Goal: Transaction & Acquisition: Purchase product/service

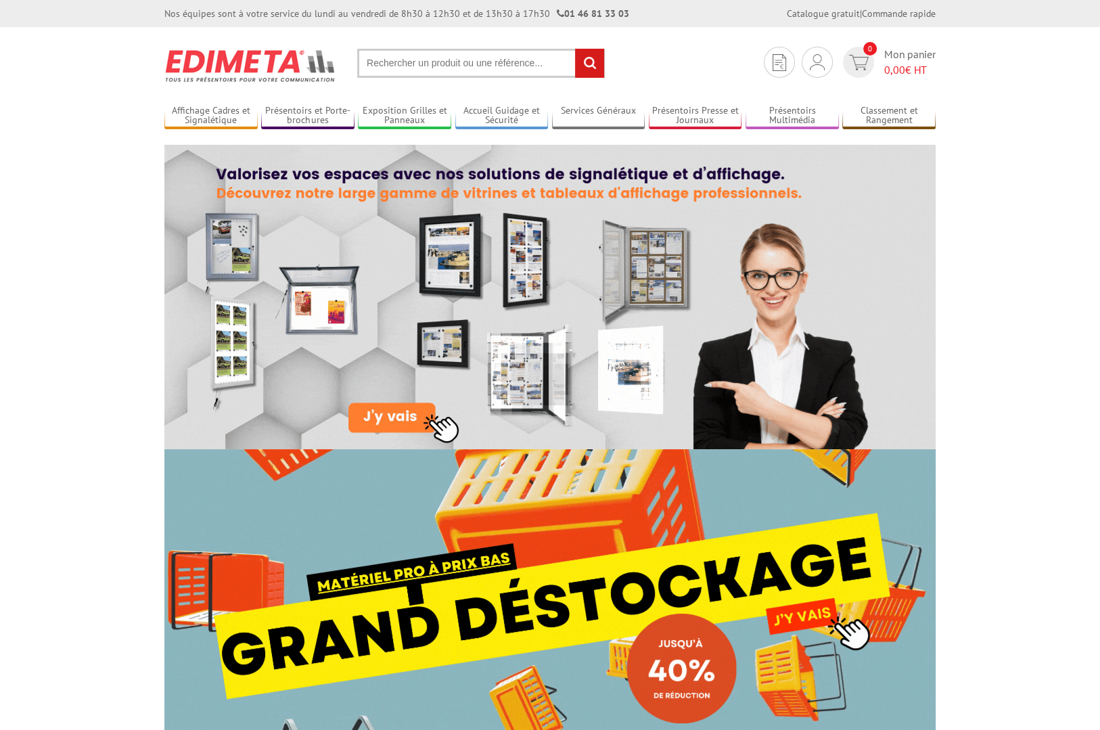
click at [377, 67] on input "text" at bounding box center [481, 63] width 248 height 29
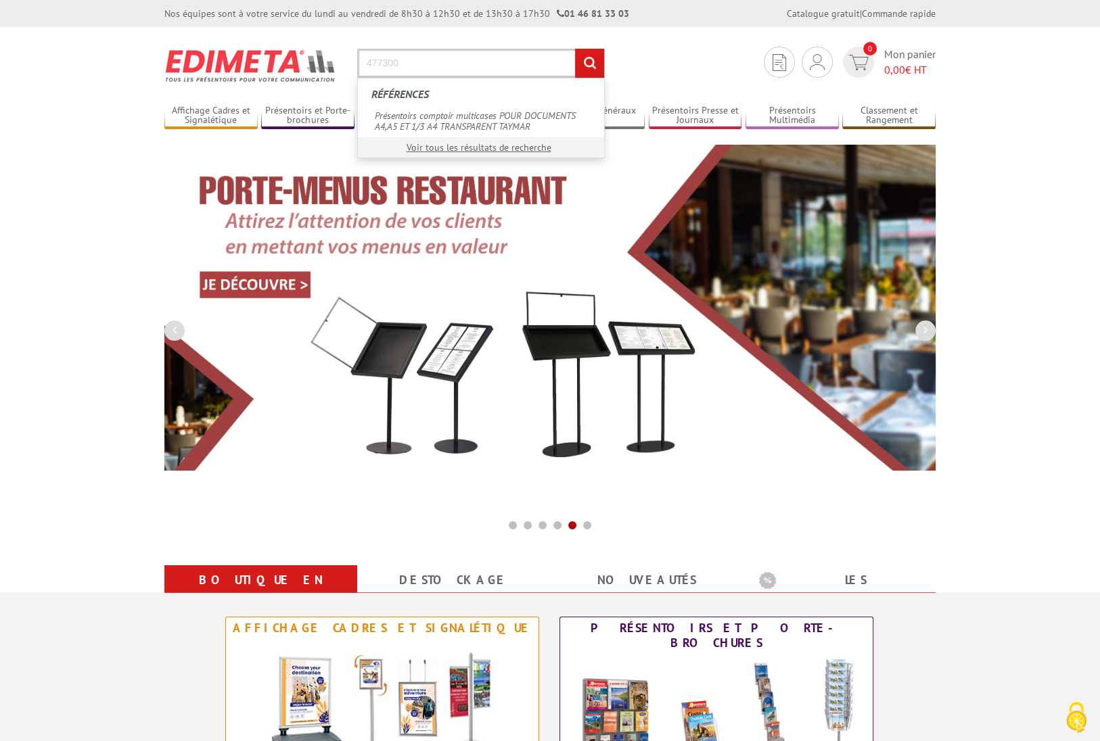
type input "477300"
click at [575, 49] on input "rechercher" at bounding box center [589, 63] width 29 height 29
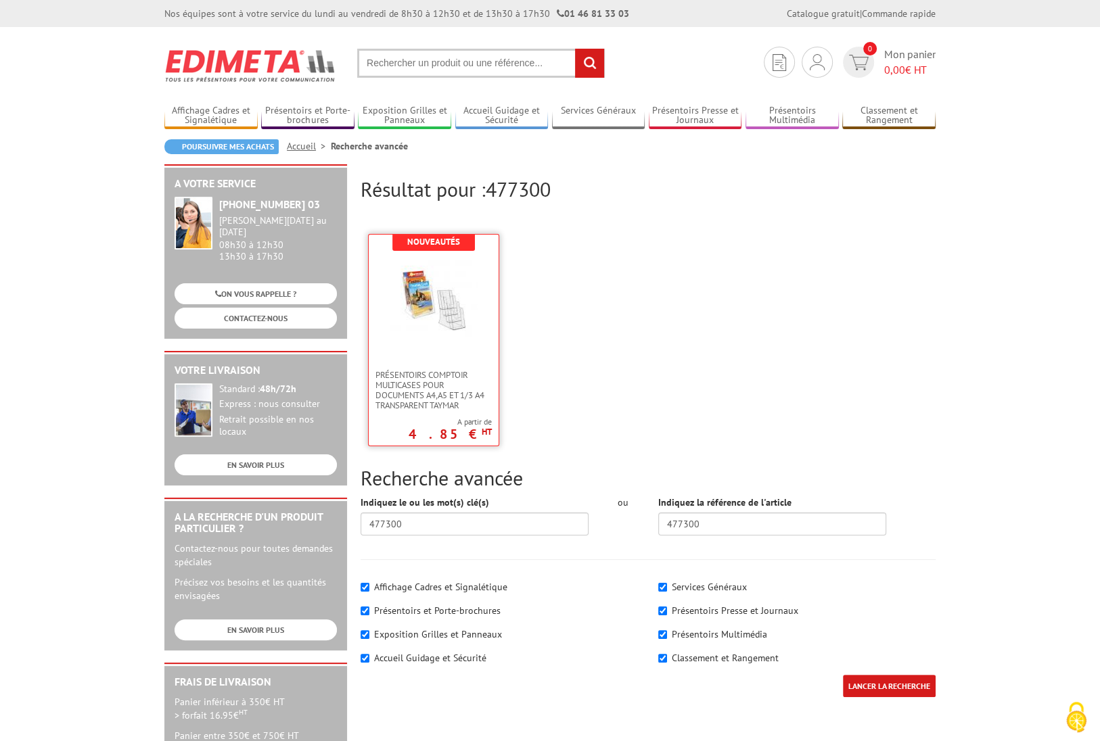
click at [473, 357] on link at bounding box center [434, 302] width 130 height 135
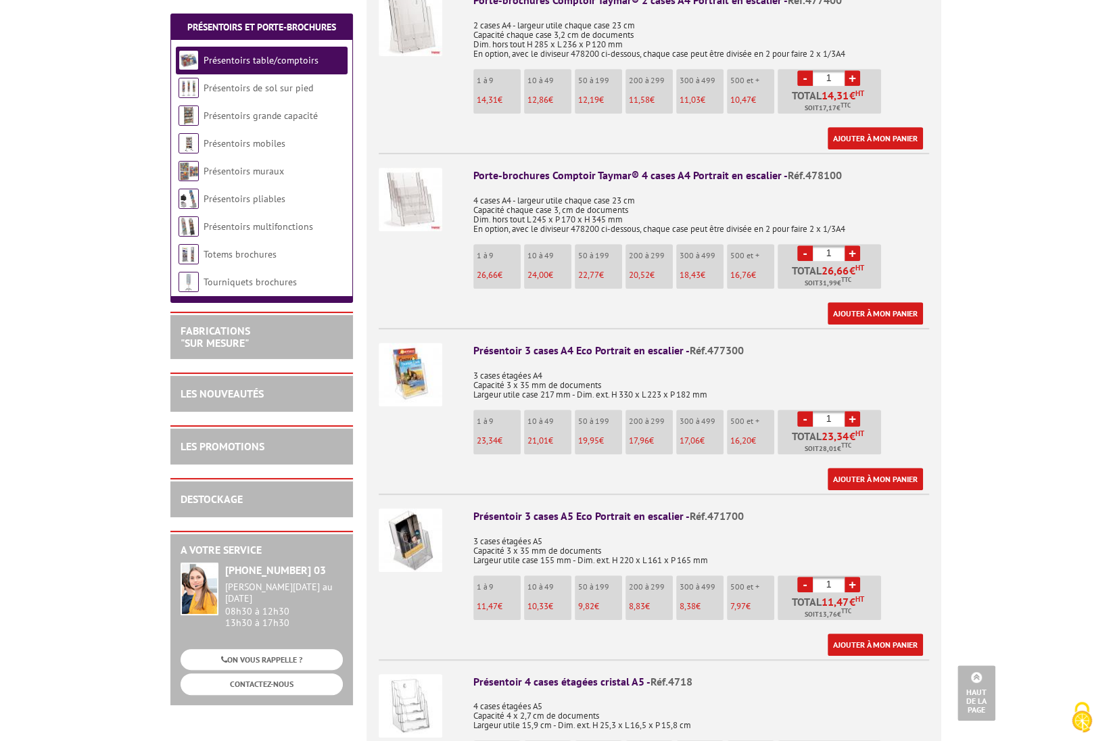
scroll to position [676, 0]
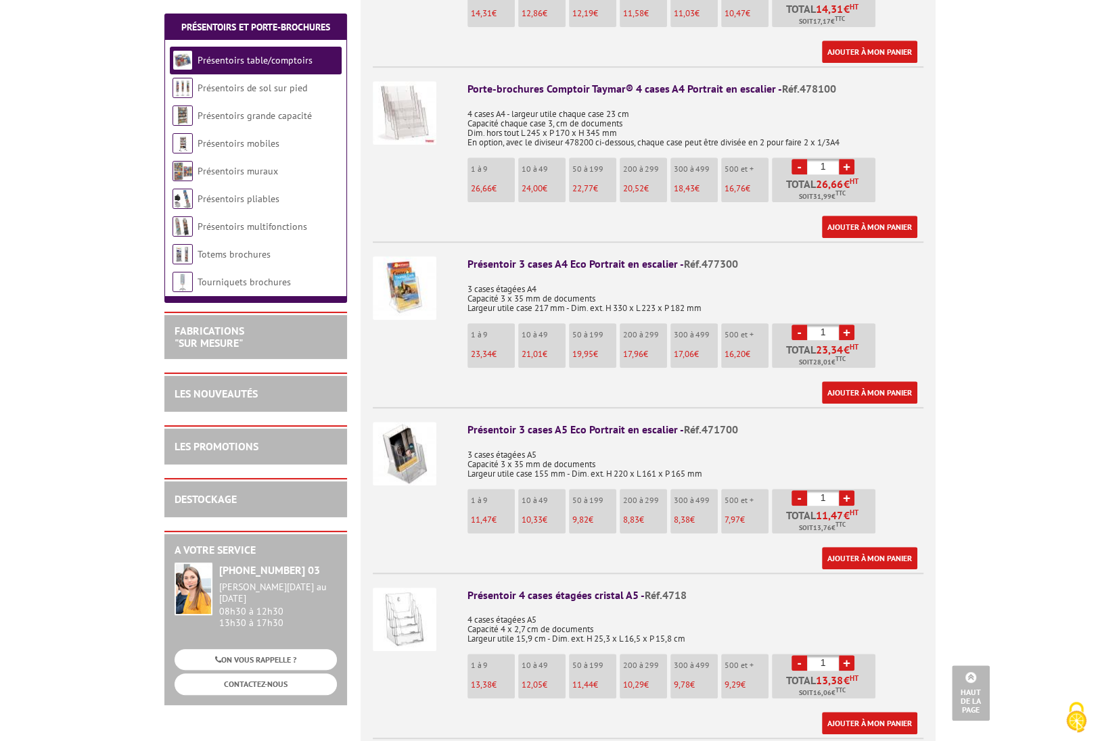
click at [844, 325] on link "+" at bounding box center [847, 333] width 16 height 16
type input "4"
click at [860, 382] on link "Ajouter à mon panier" at bounding box center [869, 393] width 95 height 22
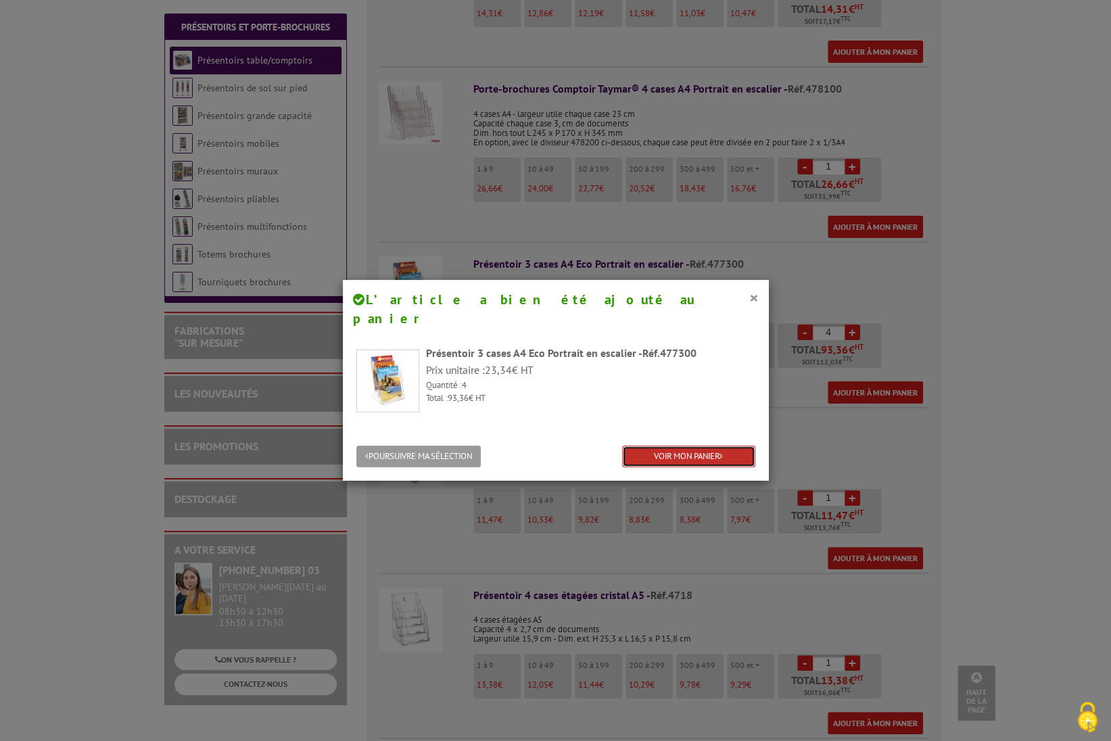
click at [647, 446] on link "VOIR MON PANIER" at bounding box center [688, 457] width 133 height 22
